Goal: Information Seeking & Learning: Learn about a topic

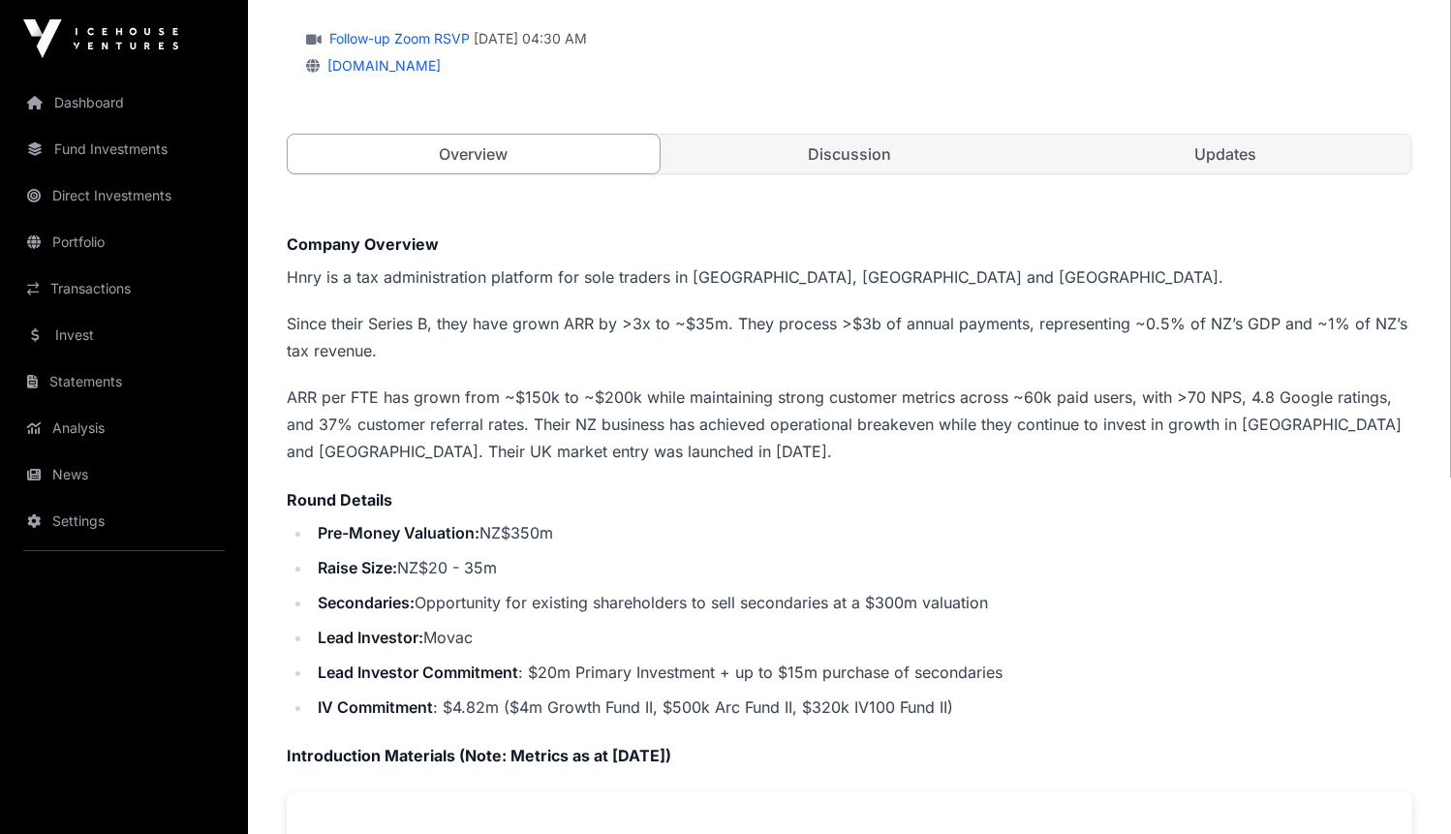
scroll to position [347, 0]
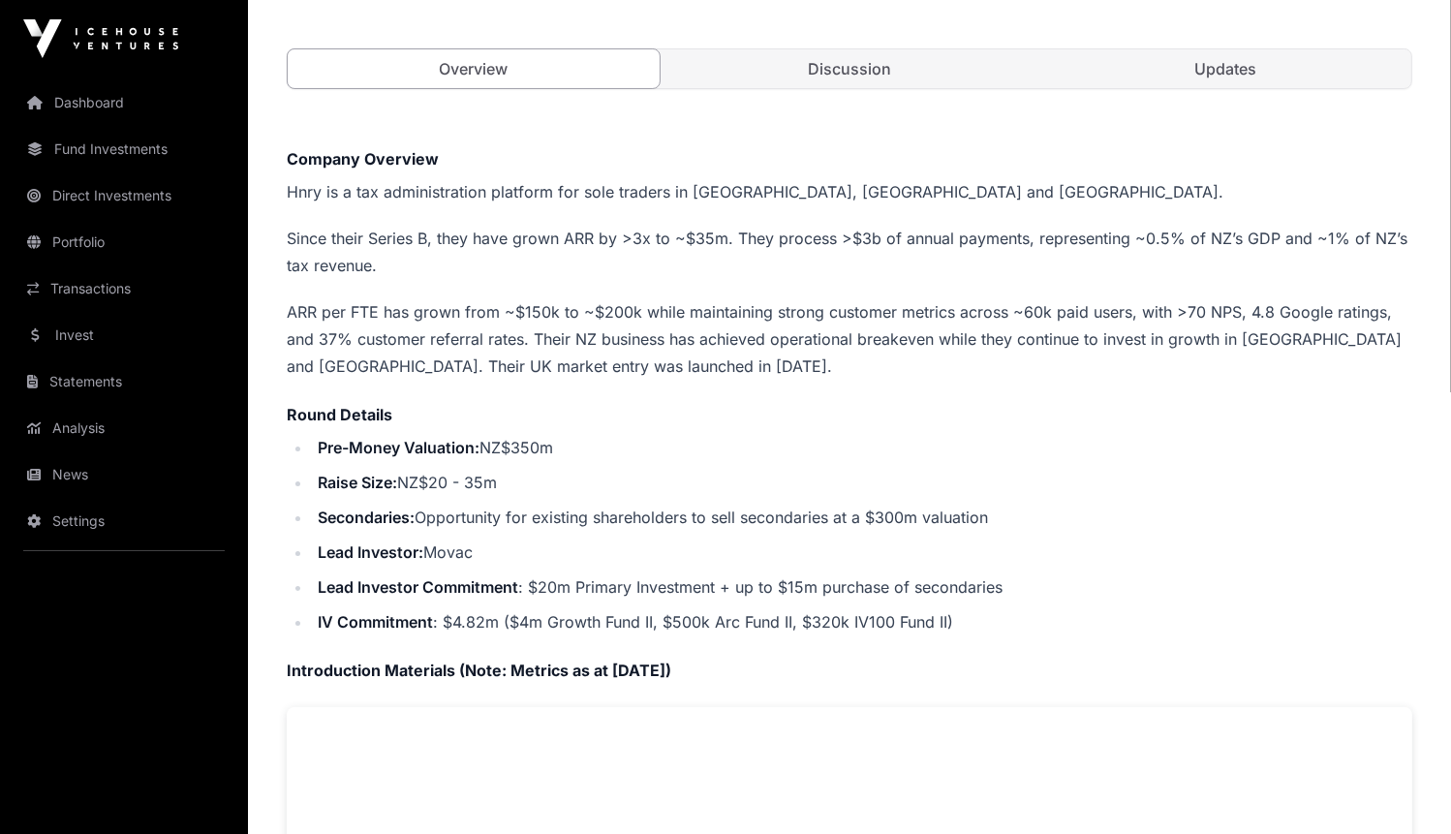
click at [819, 66] on link "Discussion" at bounding box center [850, 68] width 372 height 39
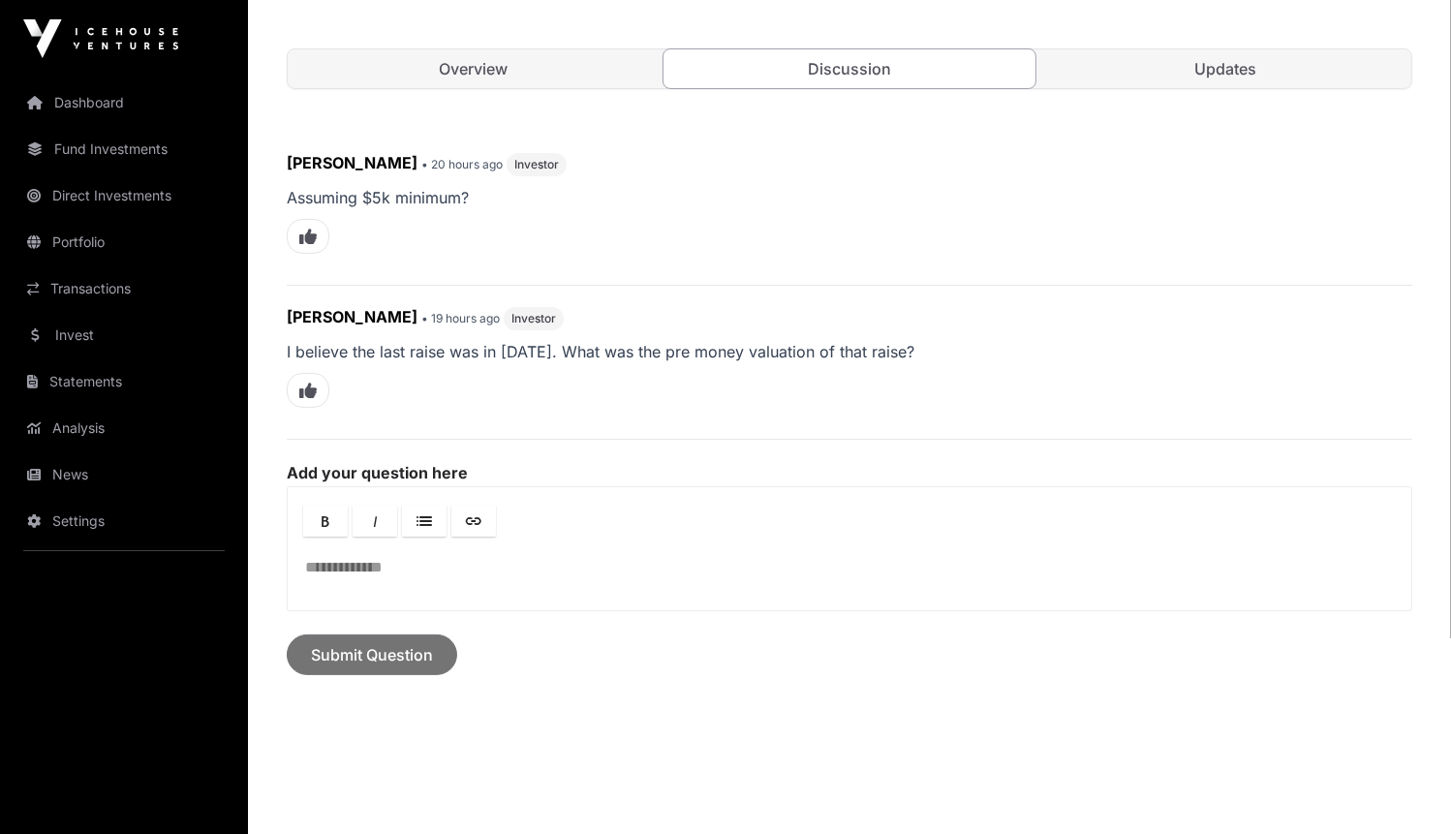
click at [1141, 76] on link "Updates" at bounding box center [1226, 68] width 372 height 39
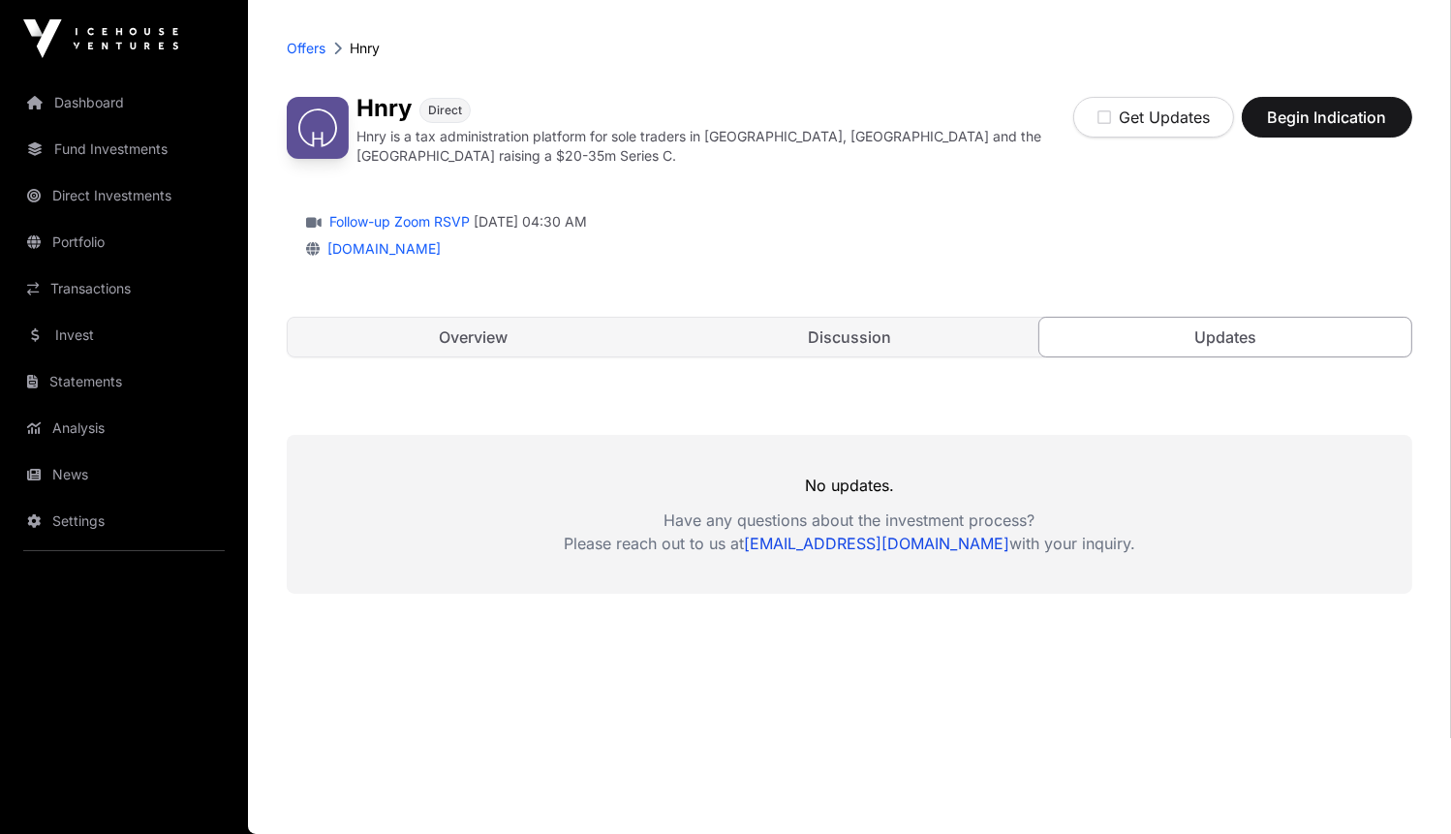
scroll to position [78, 0]
click at [409, 332] on link "Overview" at bounding box center [474, 338] width 372 height 39
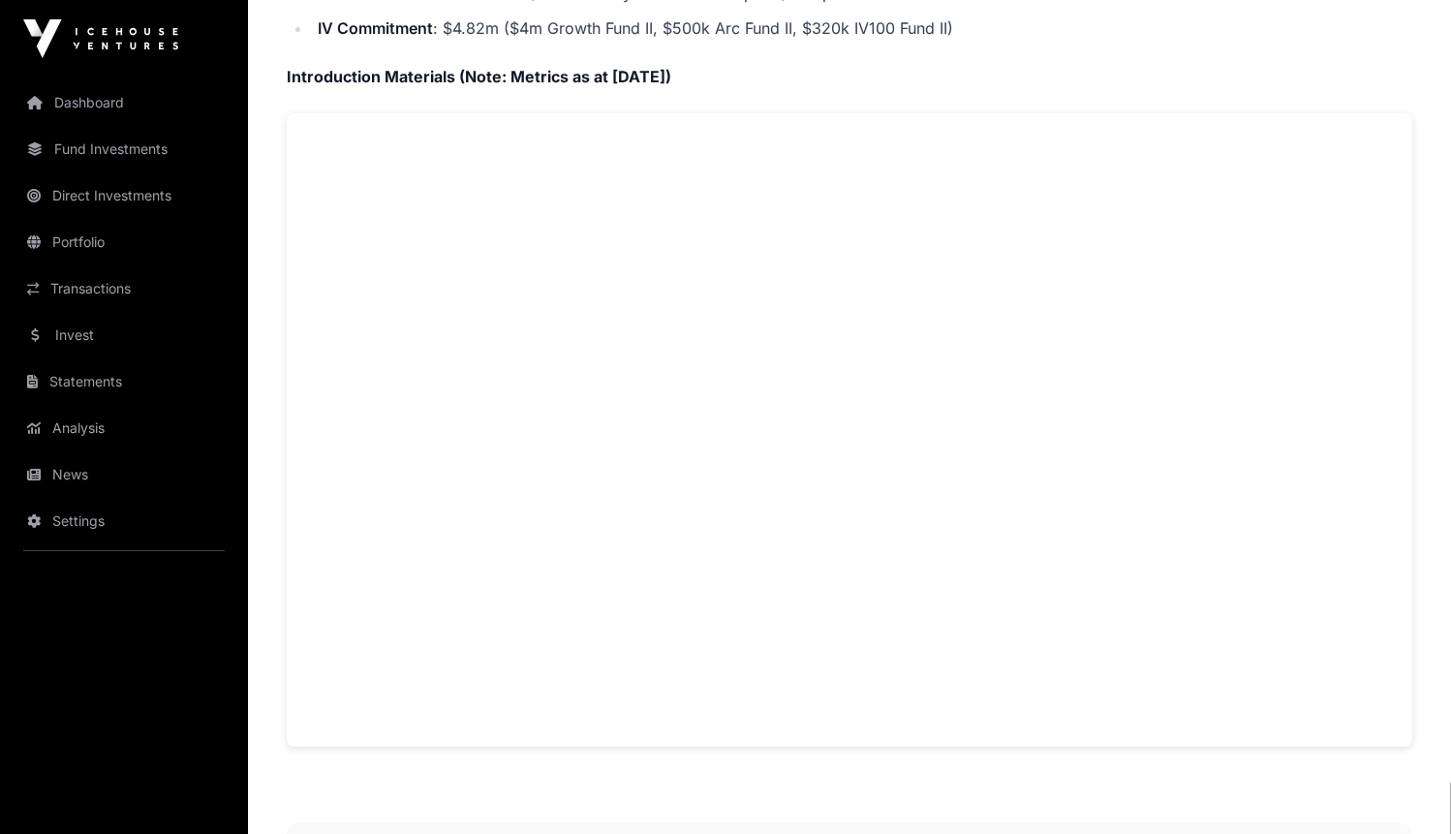
scroll to position [940, 0]
